Goal: Find specific page/section: Find specific page/section

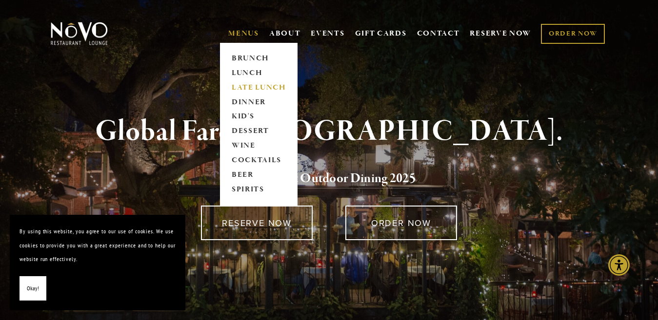
click at [247, 88] on link "LATE LUNCH" at bounding box center [258, 87] width 61 height 15
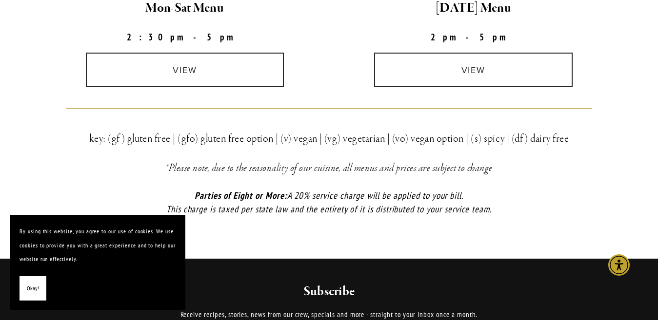
scroll to position [239, 0]
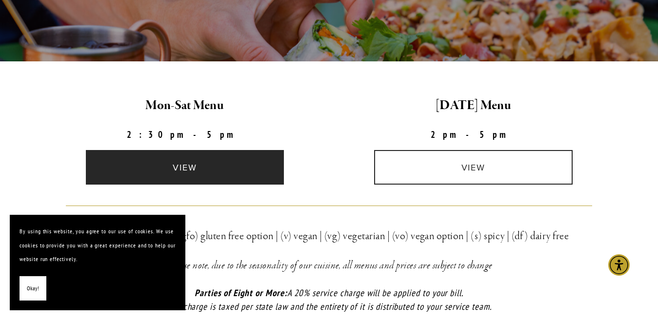
click at [211, 160] on link "view" at bounding box center [185, 167] width 199 height 35
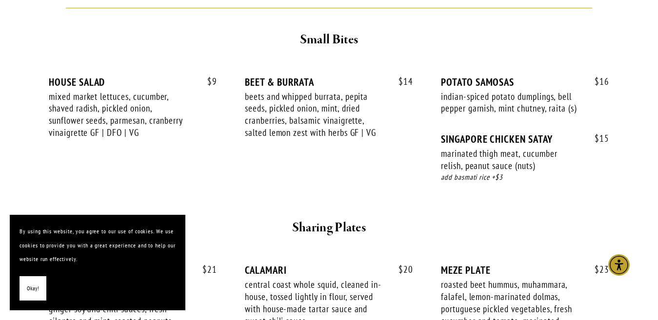
scroll to position [330, 0]
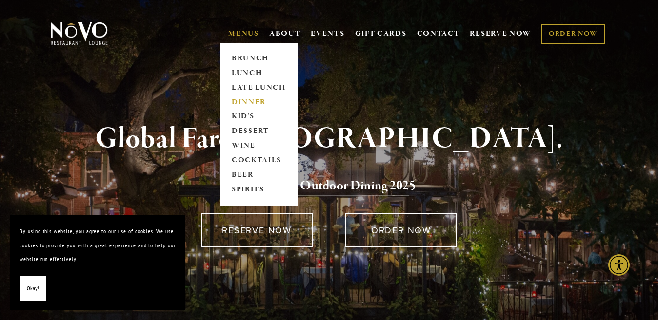
click at [253, 102] on link "DINNER" at bounding box center [258, 102] width 61 height 15
